Goal: Task Accomplishment & Management: Manage account settings

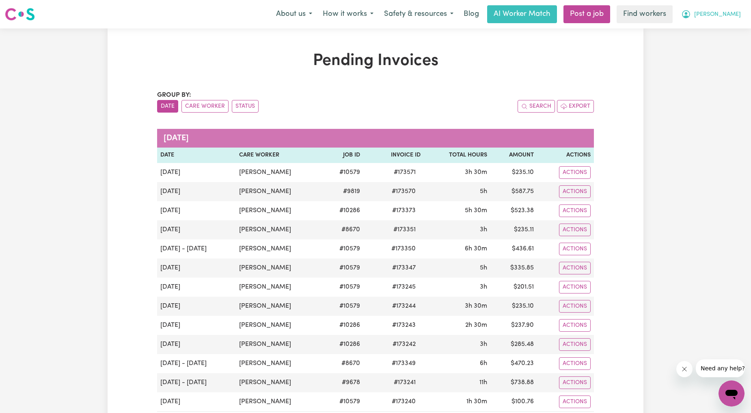
click at [691, 15] on icon "My Account" at bounding box center [687, 14] width 10 height 10
click at [704, 42] on link "Logout" at bounding box center [714, 46] width 64 height 15
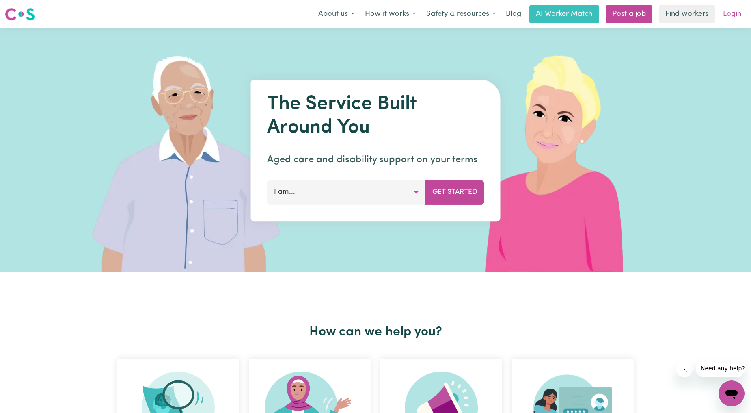
click at [730, 19] on link "Login" at bounding box center [732, 14] width 28 height 18
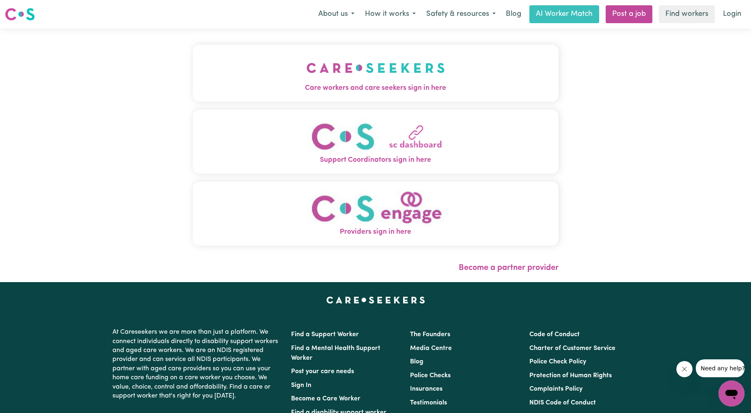
click at [333, 85] on span "Care workers and care seekers sign in here" at bounding box center [376, 88] width 366 height 11
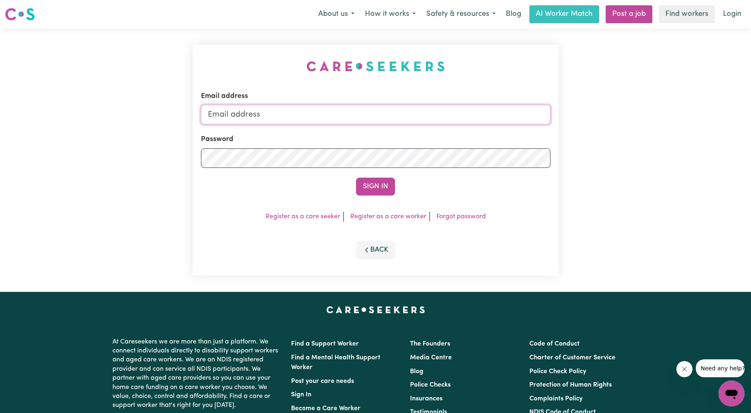
click at [340, 114] on input "Email address" at bounding box center [376, 114] width 350 height 19
drag, startPoint x: 251, startPoint y: 112, endPoint x: 435, endPoint y: 118, distance: 184.5
click at [435, 118] on input "[EMAIL_ADDRESS][PERSON_NAME][DOMAIN_NAME]" at bounding box center [376, 114] width 350 height 19
type input "[EMAIL_ADDRESS][DOMAIN_NAME]"
click at [364, 195] on button "Sign In" at bounding box center [375, 186] width 39 height 18
